Goal: Task Accomplishment & Management: Manage account settings

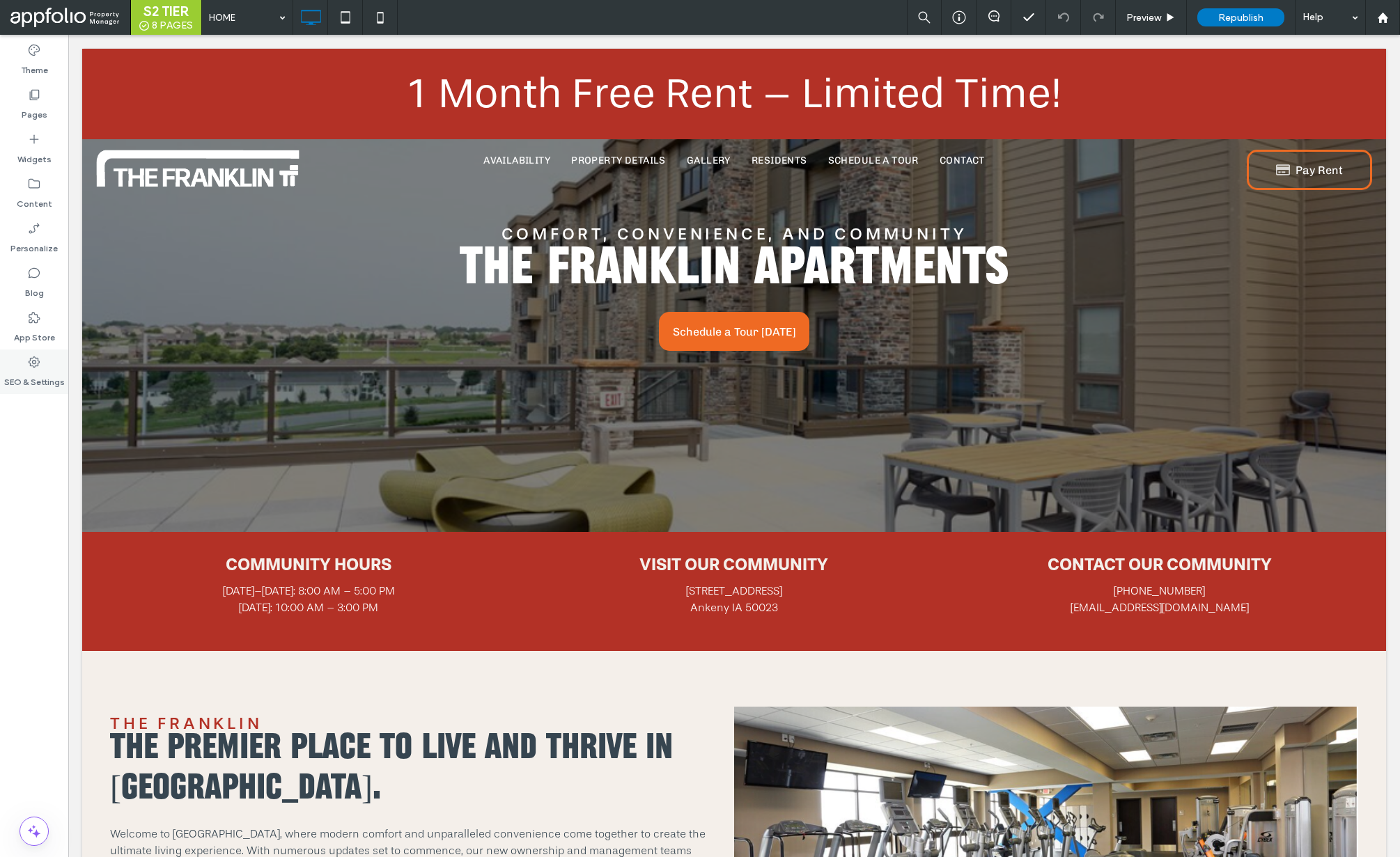
click at [36, 362] on icon at bounding box center [34, 362] width 14 height 14
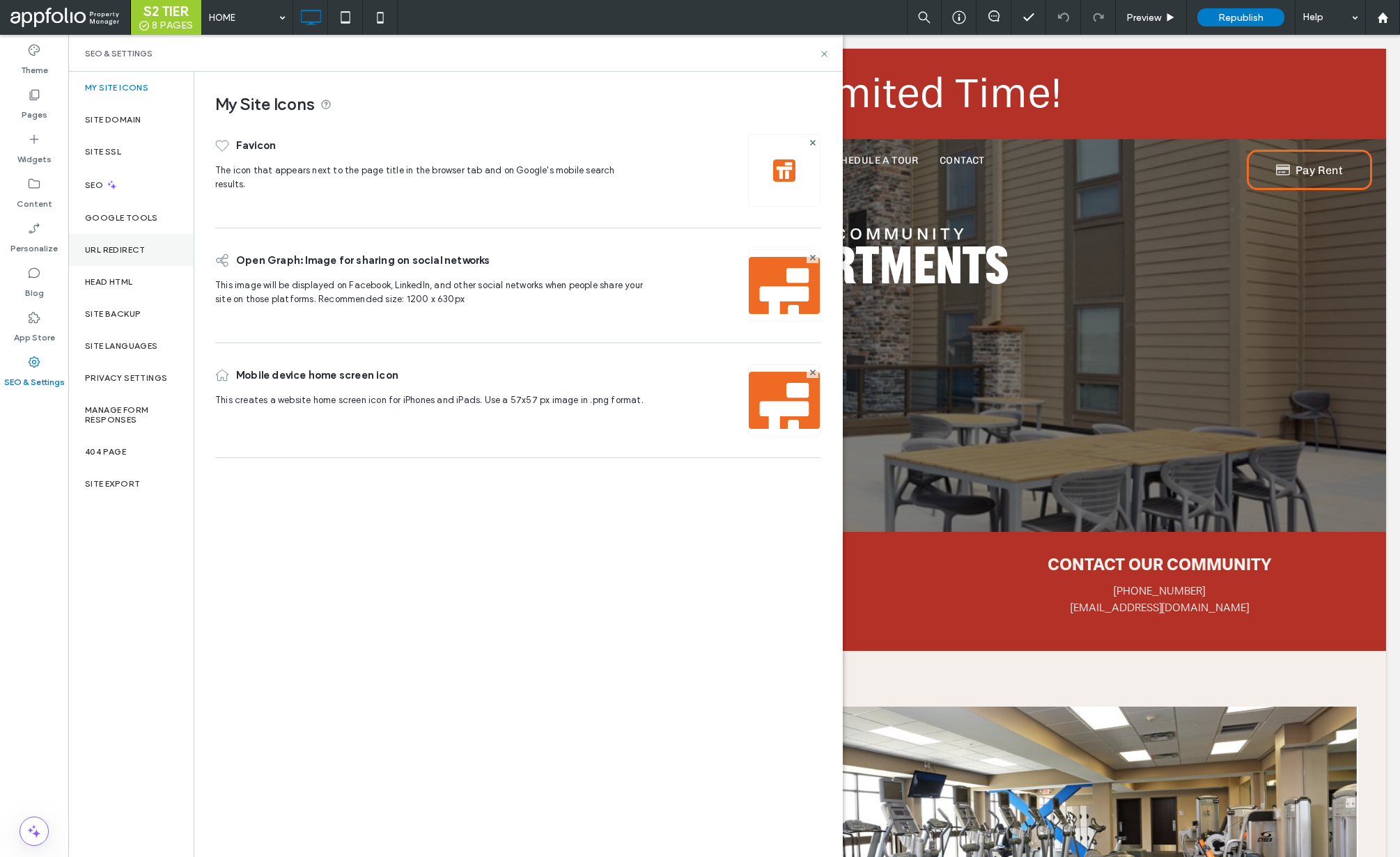
click at [116, 255] on div "URL Redirect" at bounding box center [131, 250] width 125 height 32
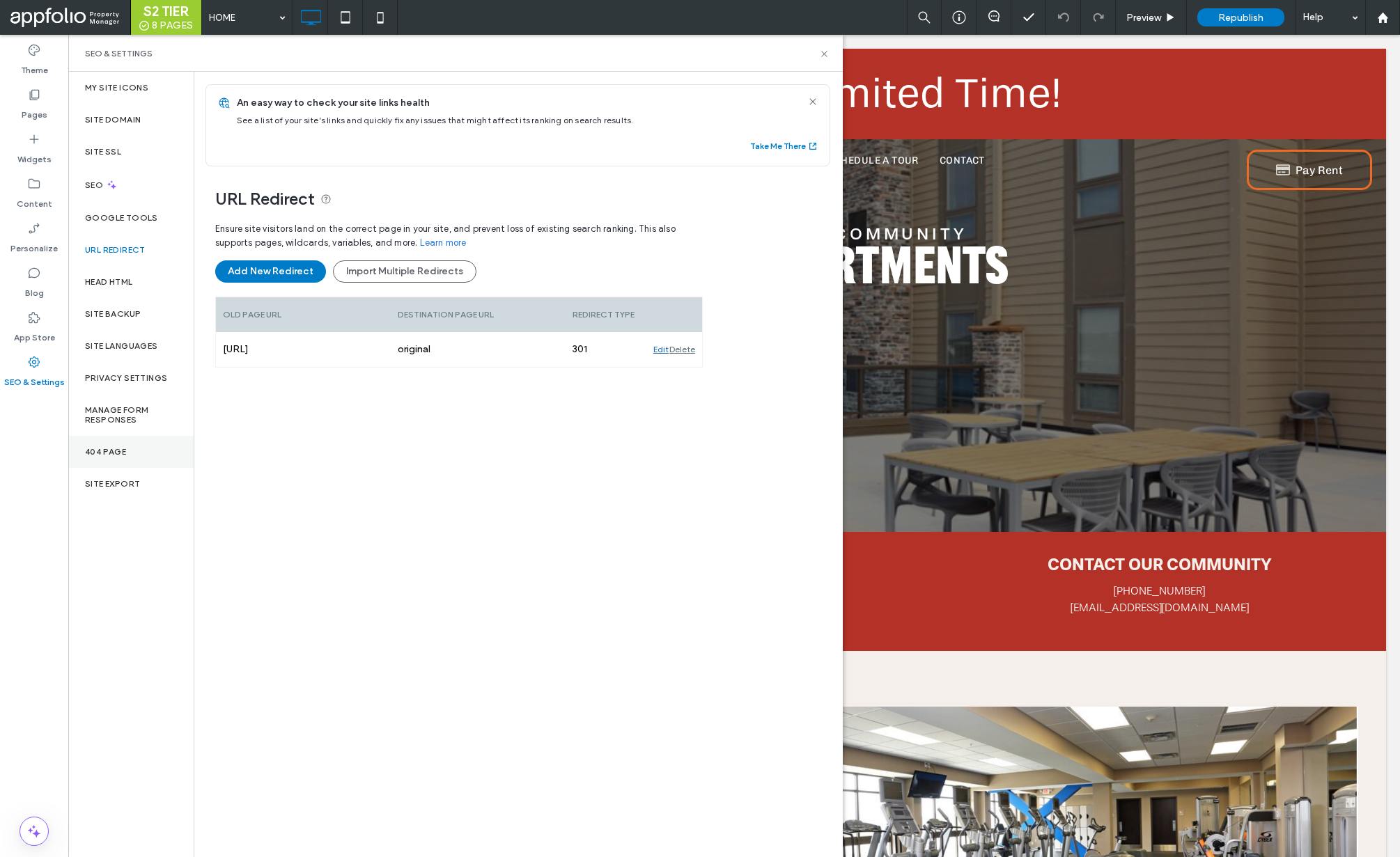
click at [152, 459] on div "404 Page" at bounding box center [131, 452] width 125 height 32
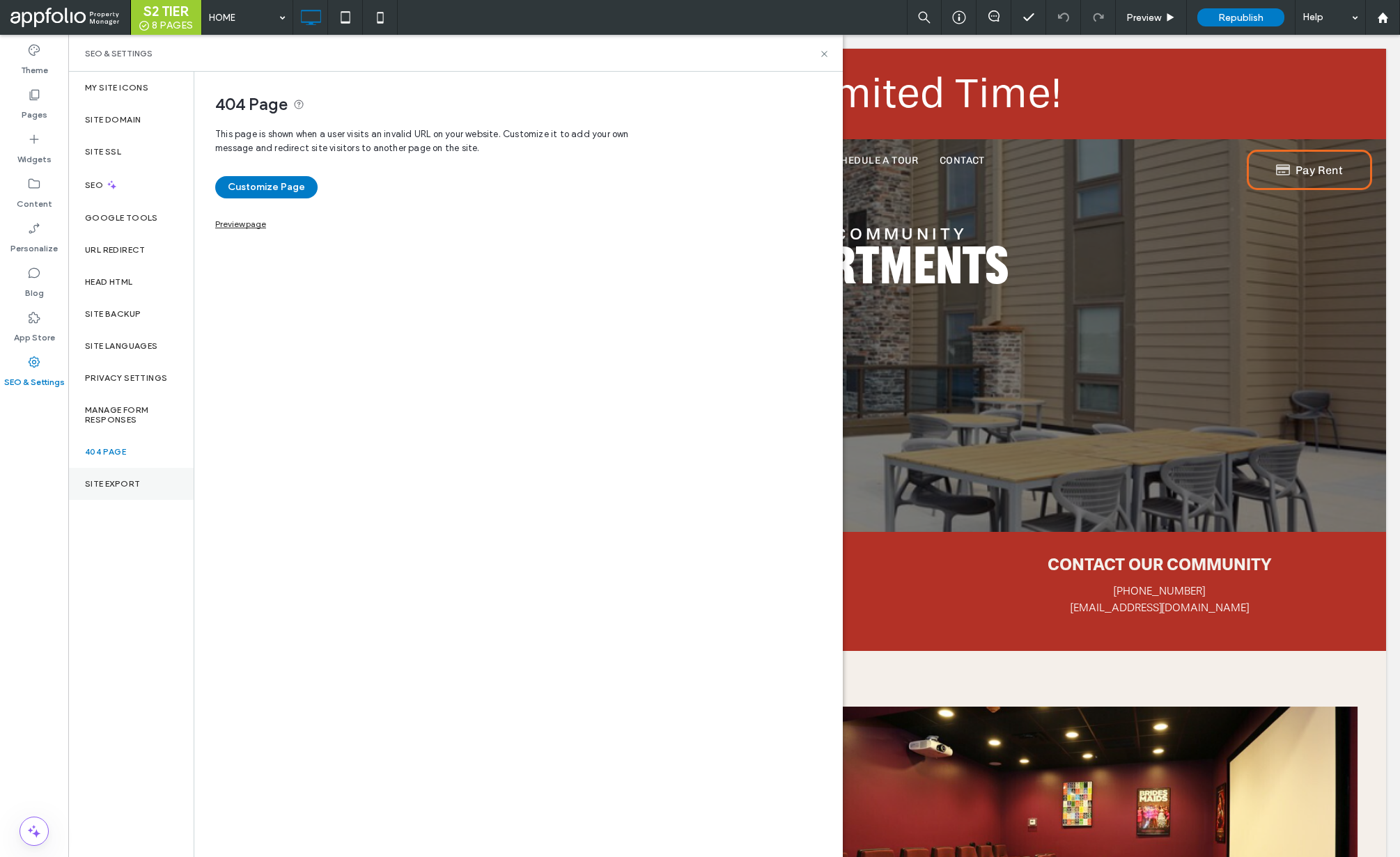
click at [147, 490] on div "Site Export" at bounding box center [131, 484] width 125 height 32
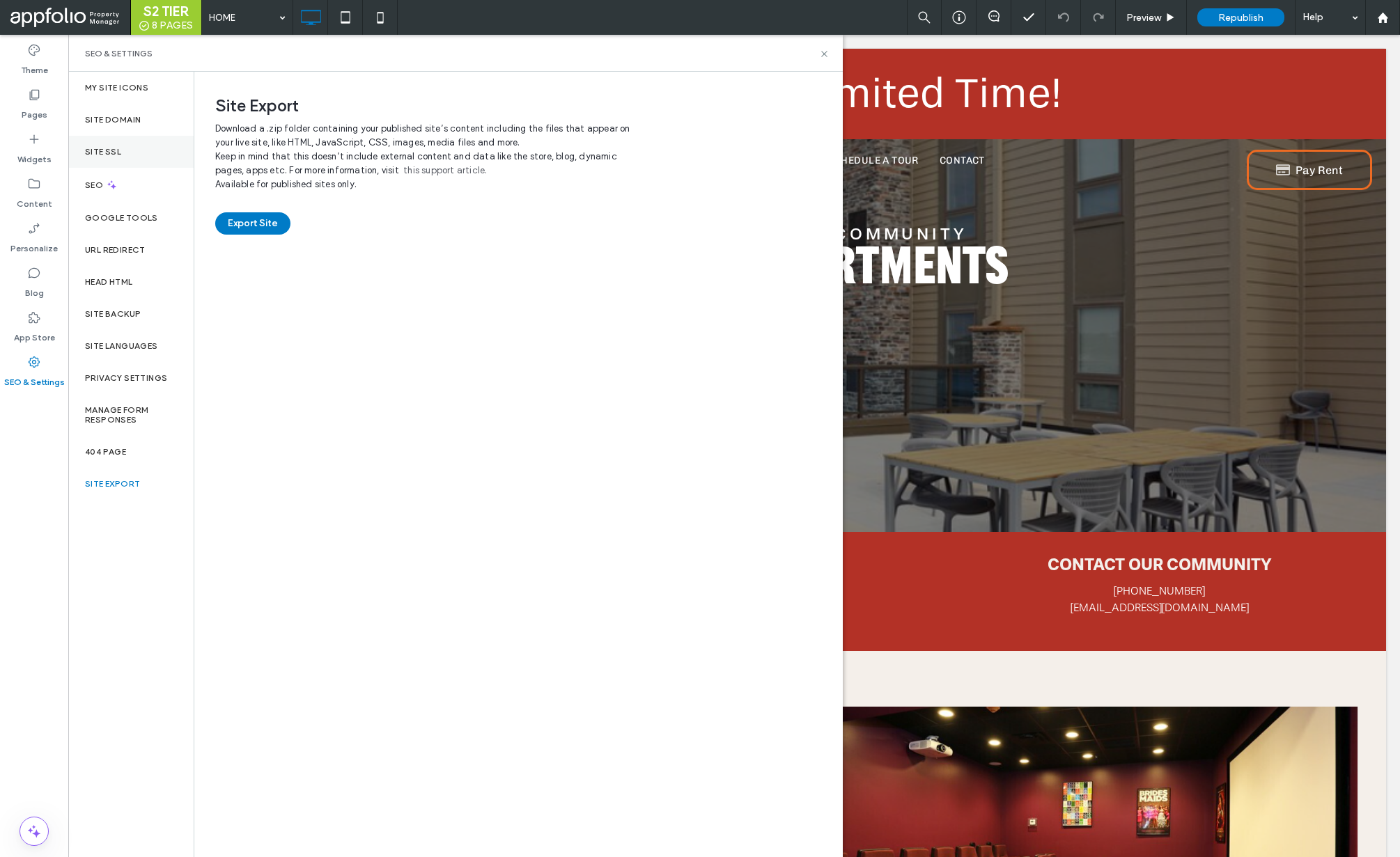
click at [139, 156] on div "Site SSL" at bounding box center [131, 152] width 125 height 32
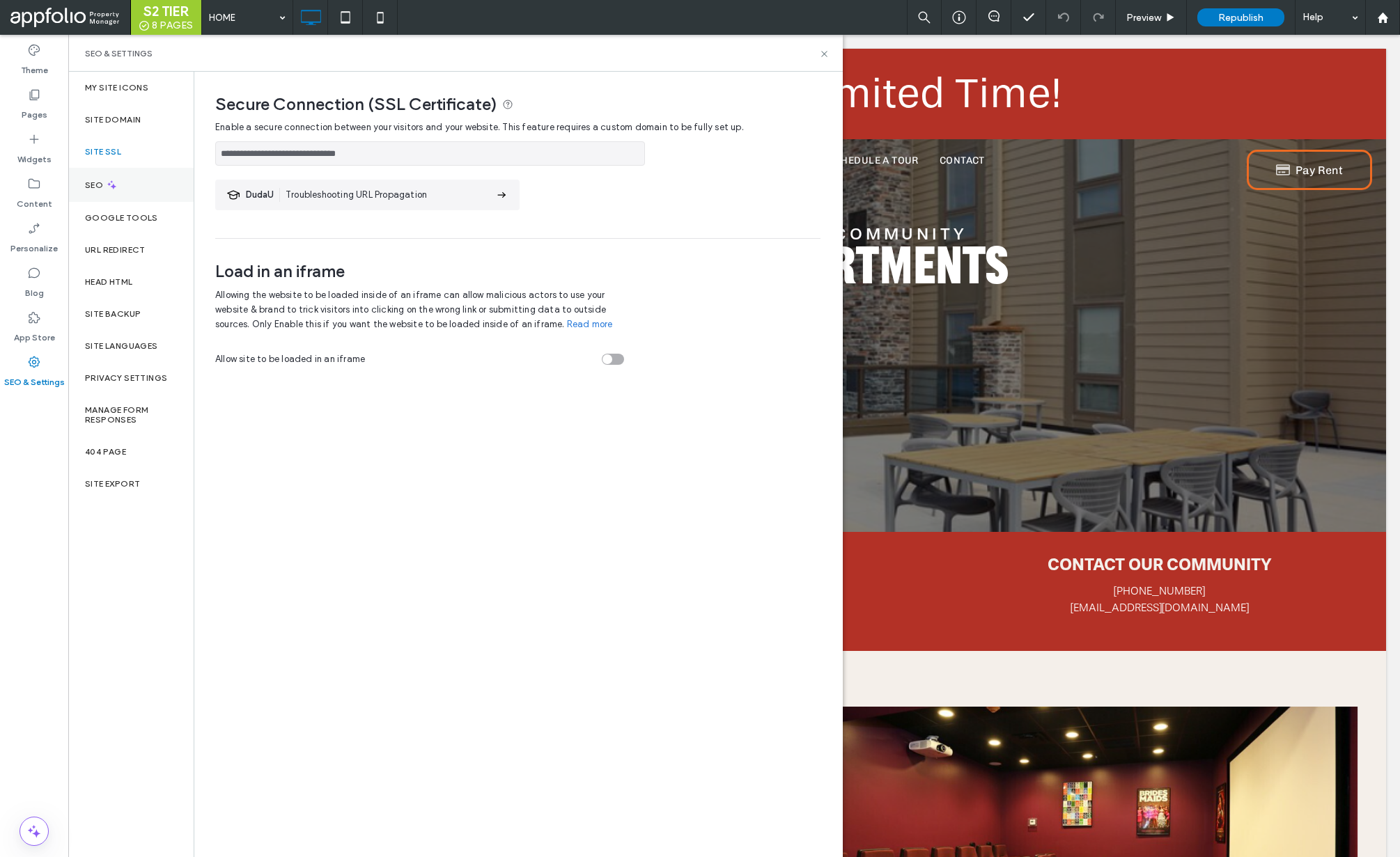
click at [137, 185] on div "SEO" at bounding box center [131, 185] width 125 height 34
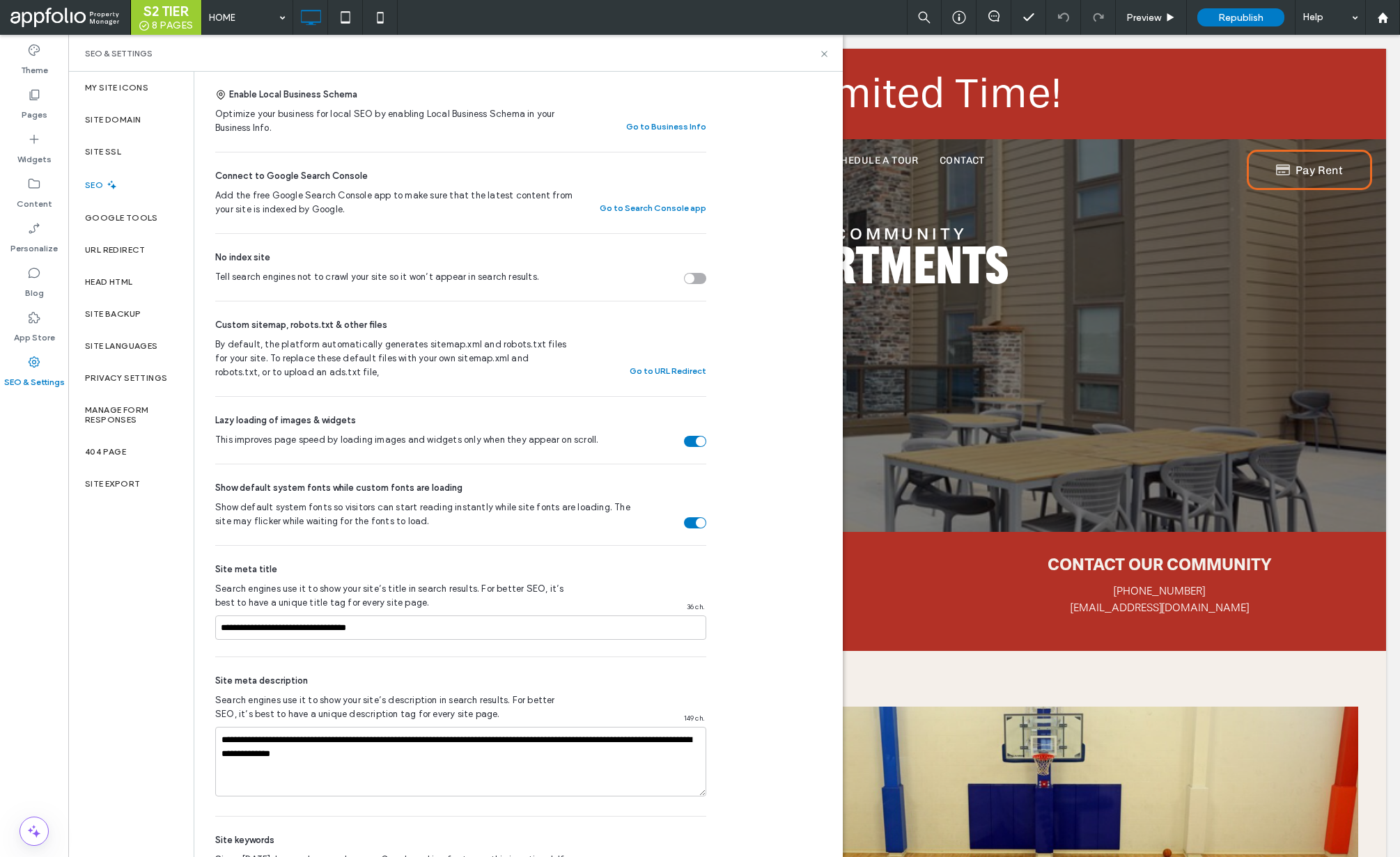
scroll to position [289, 0]
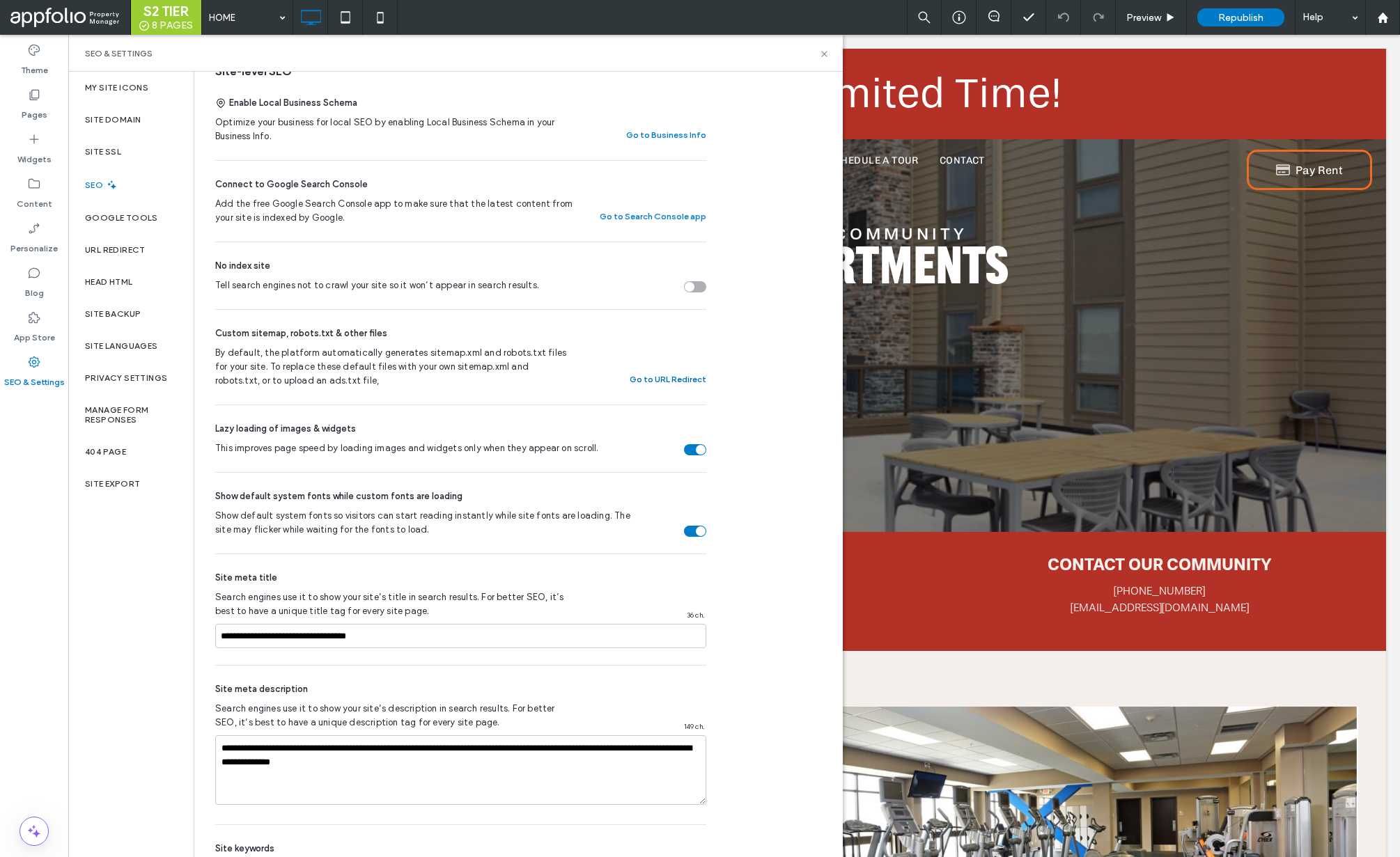
click at [671, 377] on button "Go to URL Redirect" at bounding box center [668, 380] width 77 height 17
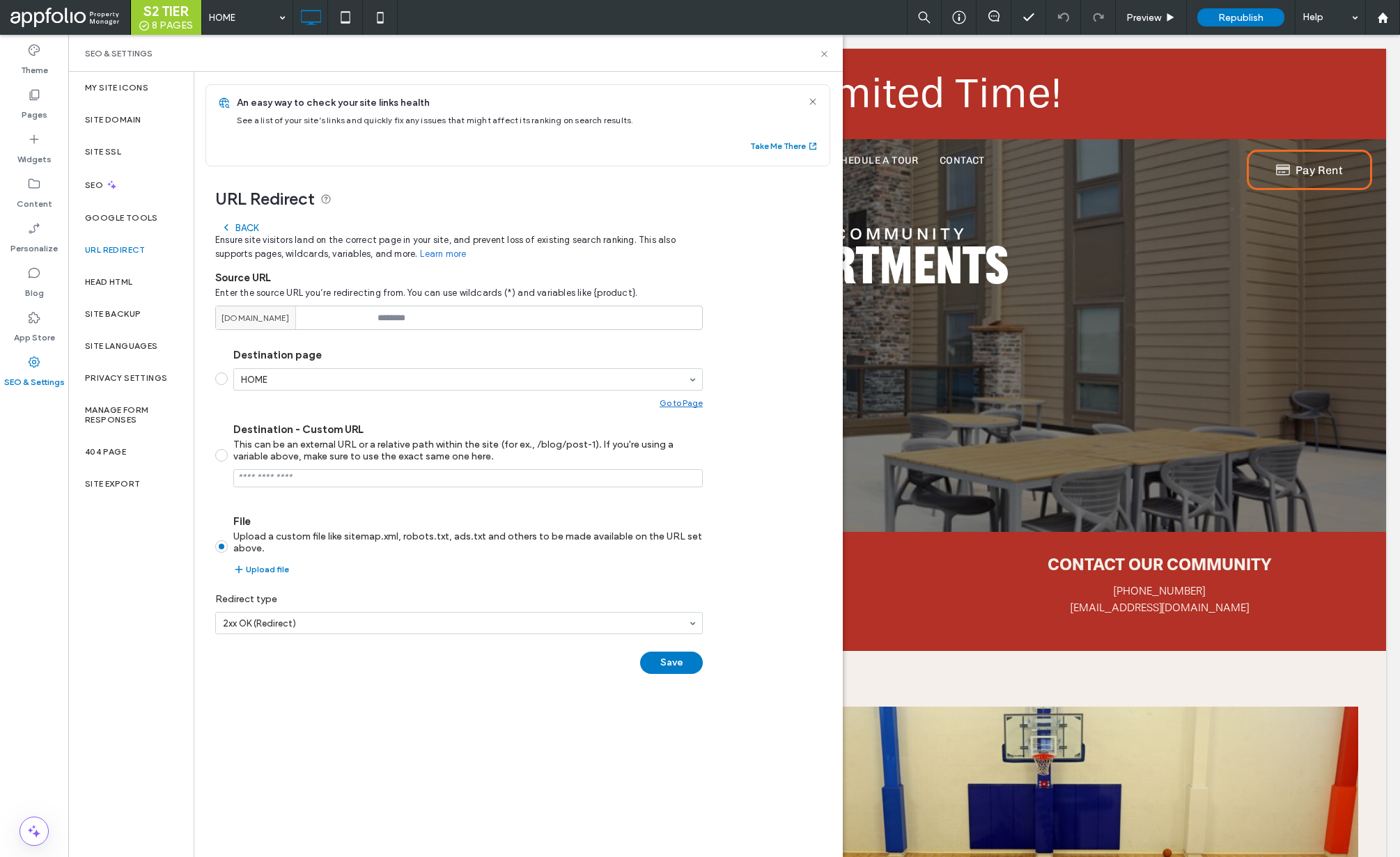
click at [254, 227] on div "Back" at bounding box center [239, 227] width 38 height 11
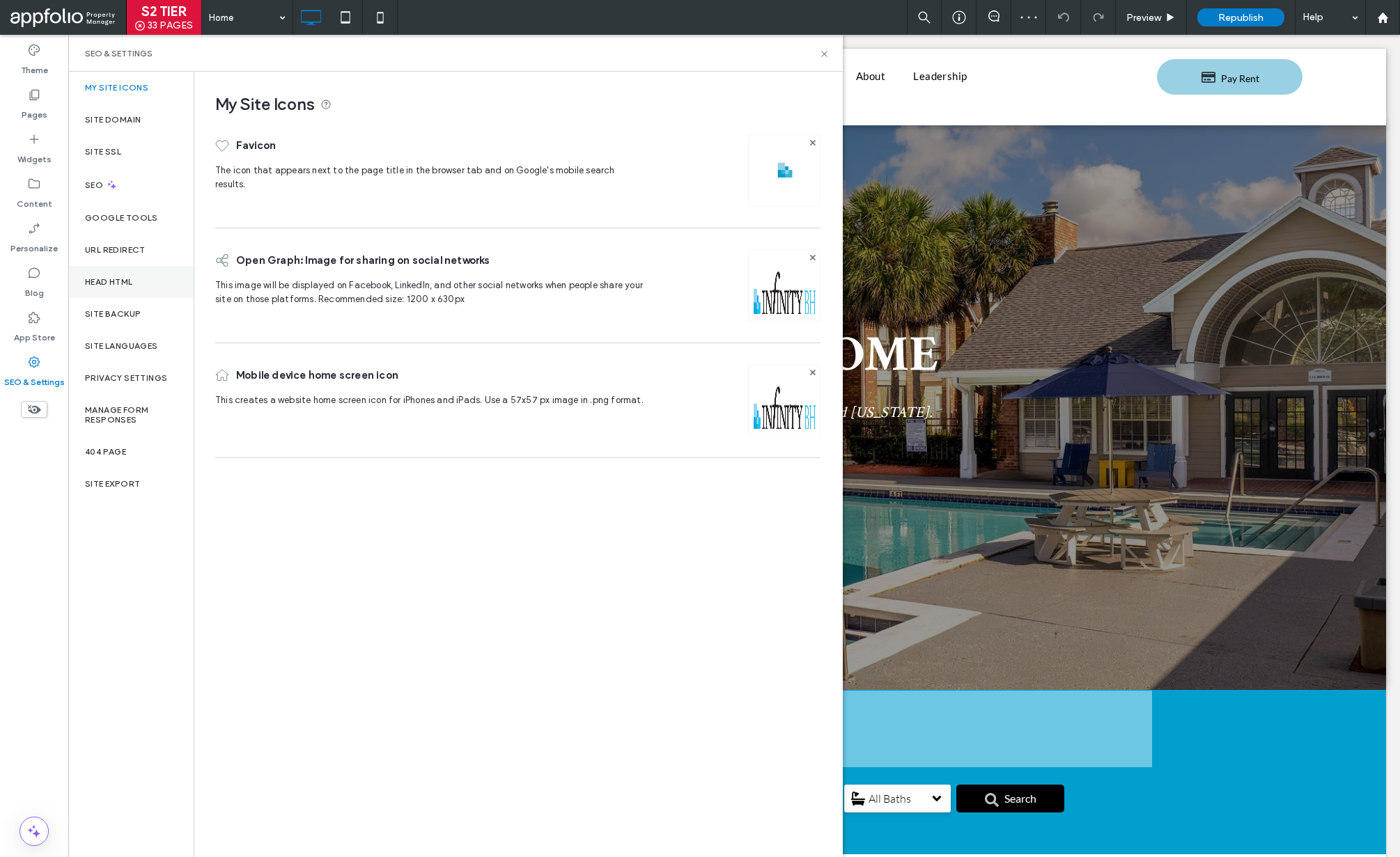
click at [122, 287] on div "Head HTML" at bounding box center [131, 281] width 125 height 32
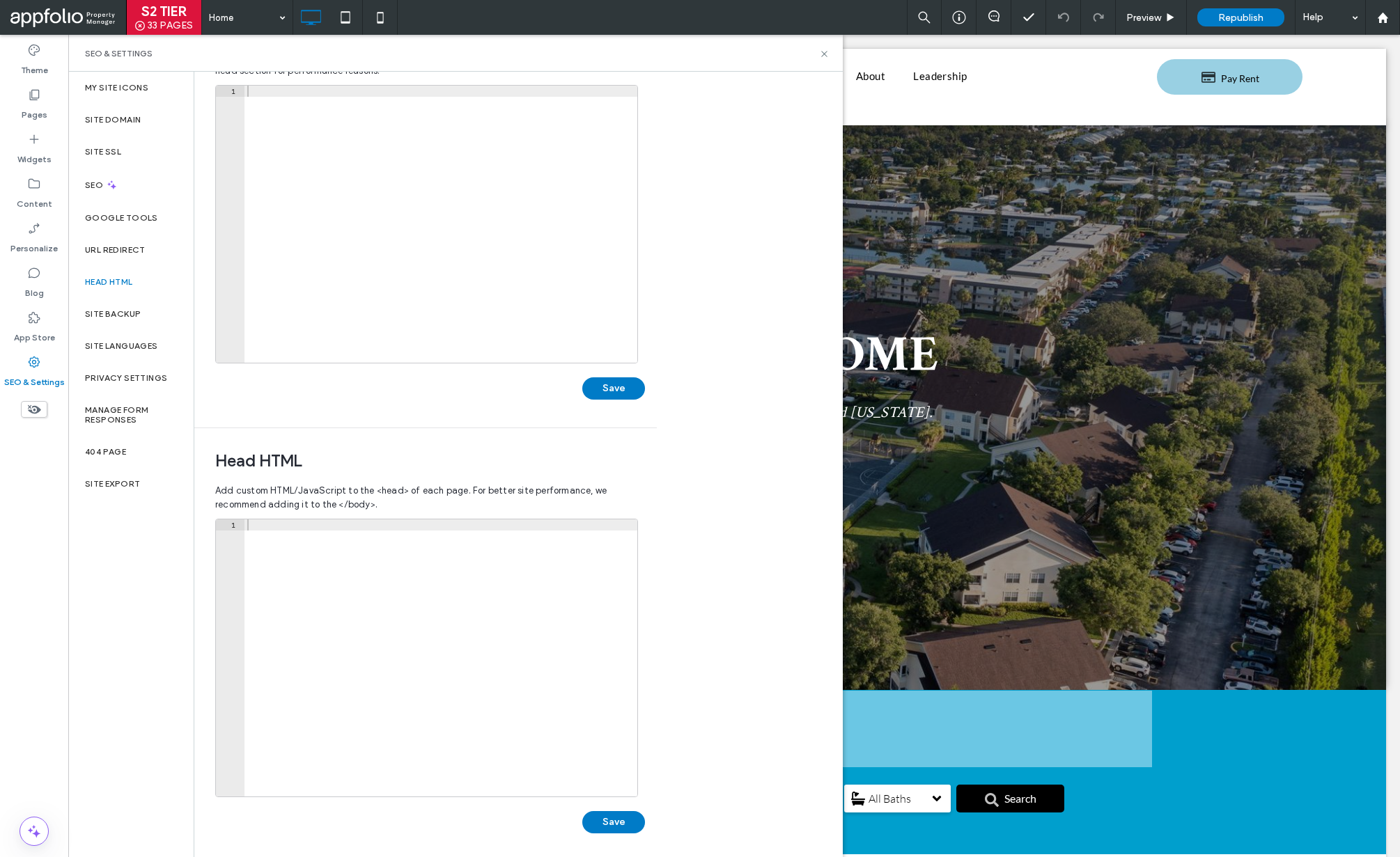
scroll to position [97, 0]
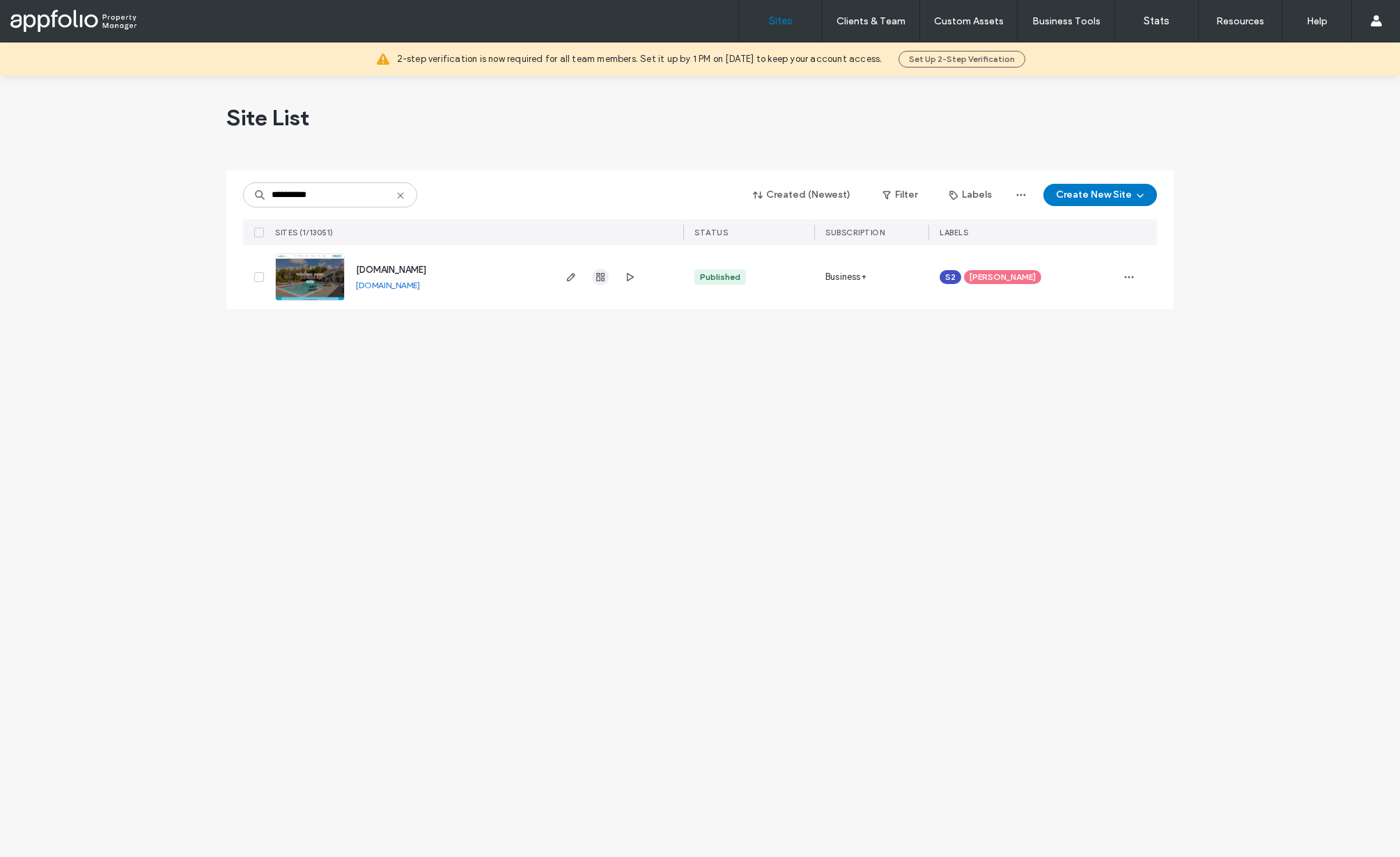
type input "**********"
click at [606, 279] on span "button" at bounding box center [601, 277] width 17 height 17
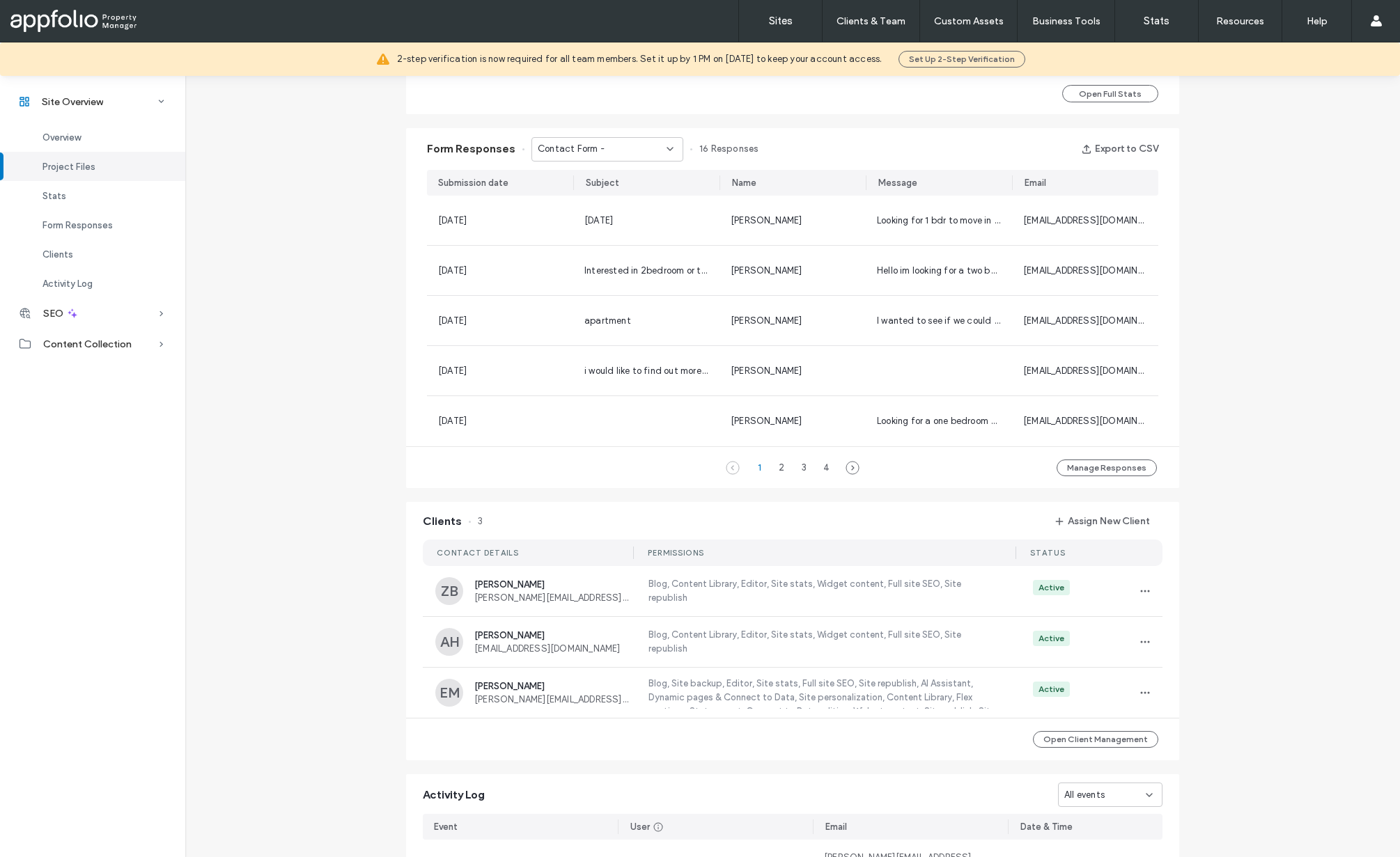
scroll to position [864, 0]
click at [1134, 691] on span "button" at bounding box center [1146, 690] width 23 height 23
click at [1188, 781] on span "View as Client" at bounding box center [1188, 779] width 60 height 14
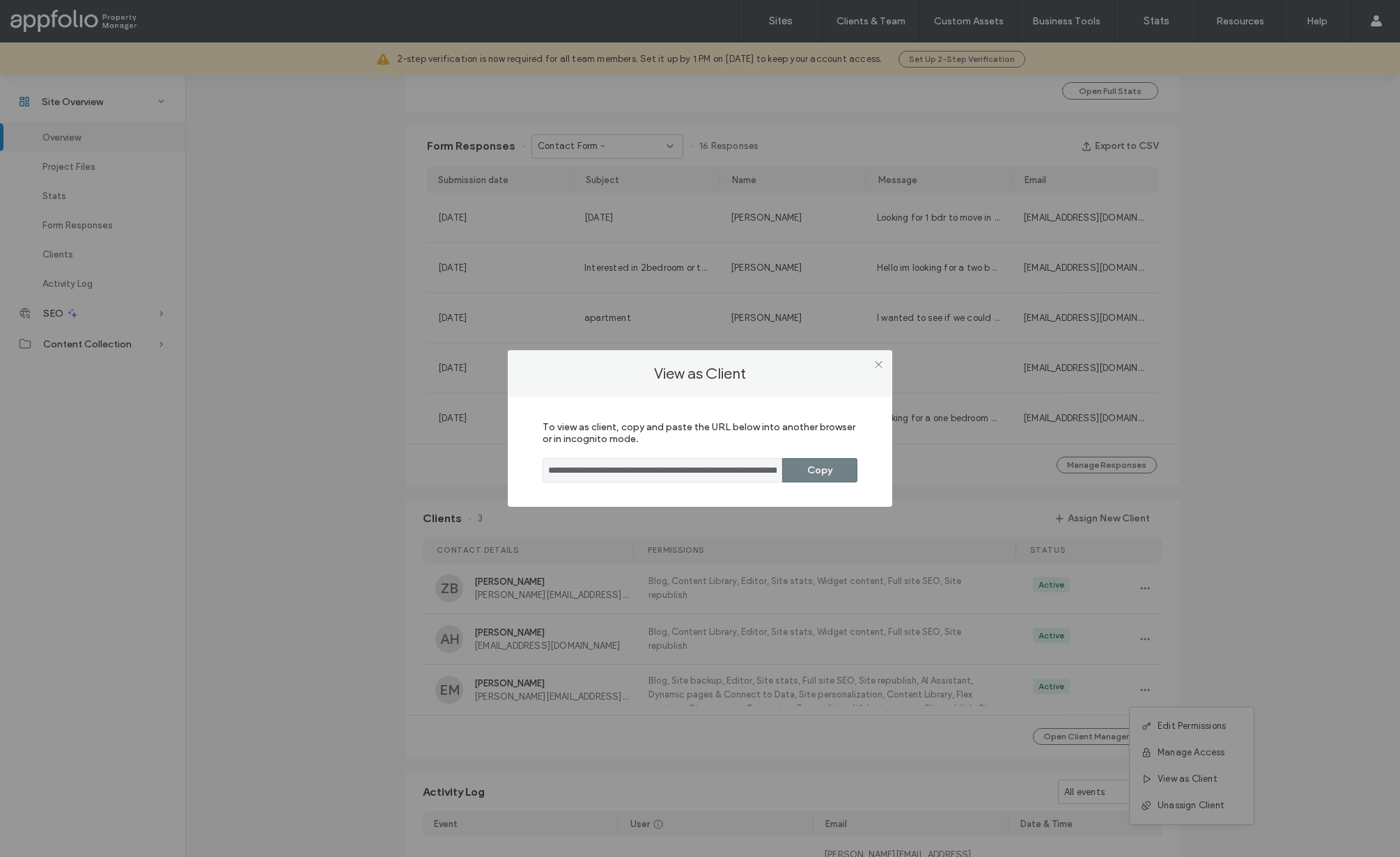
click at [817, 469] on button "Copy" at bounding box center [820, 471] width 75 height 24
